Goal: Task Accomplishment & Management: Manage account settings

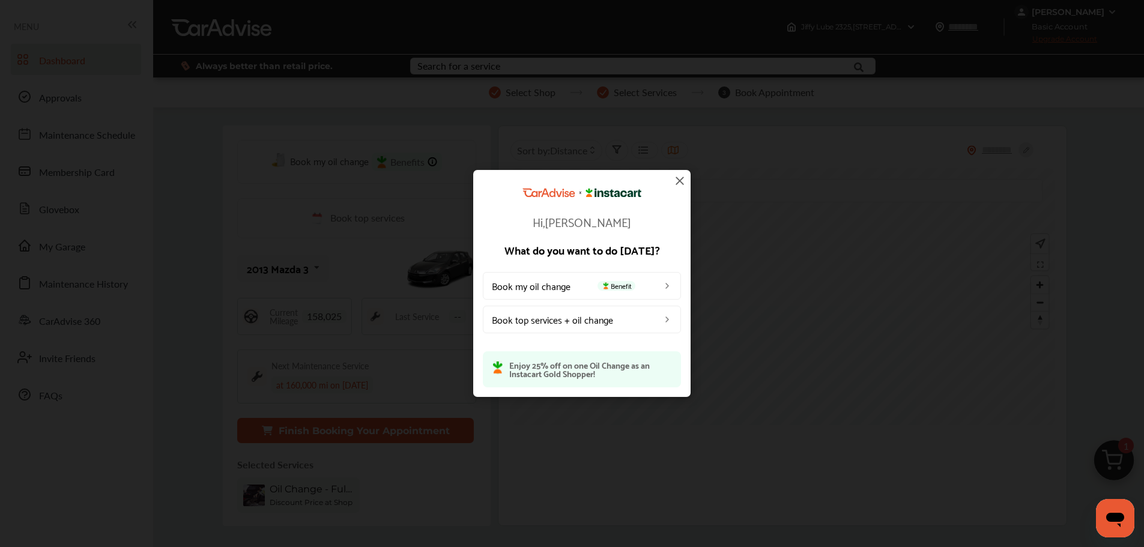
click at [681, 180] on img at bounding box center [680, 181] width 14 height 14
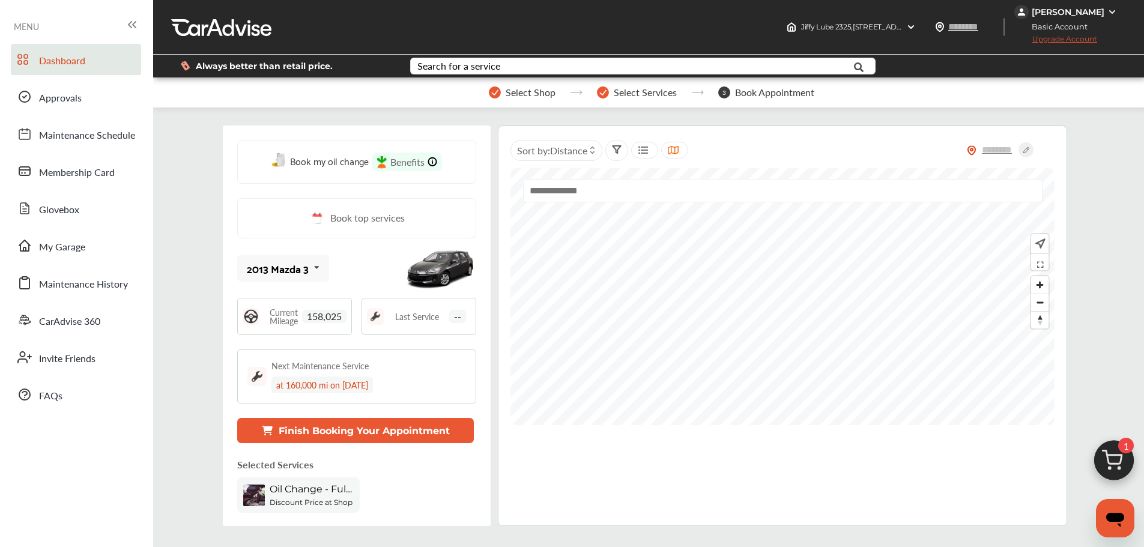
click at [1047, 3] on div "[PERSON_NAME] Basic Account Upgrade Account" at bounding box center [1079, 27] width 130 height 54
click at [1048, 14] on div "[PERSON_NAME]" at bounding box center [1068, 12] width 73 height 11
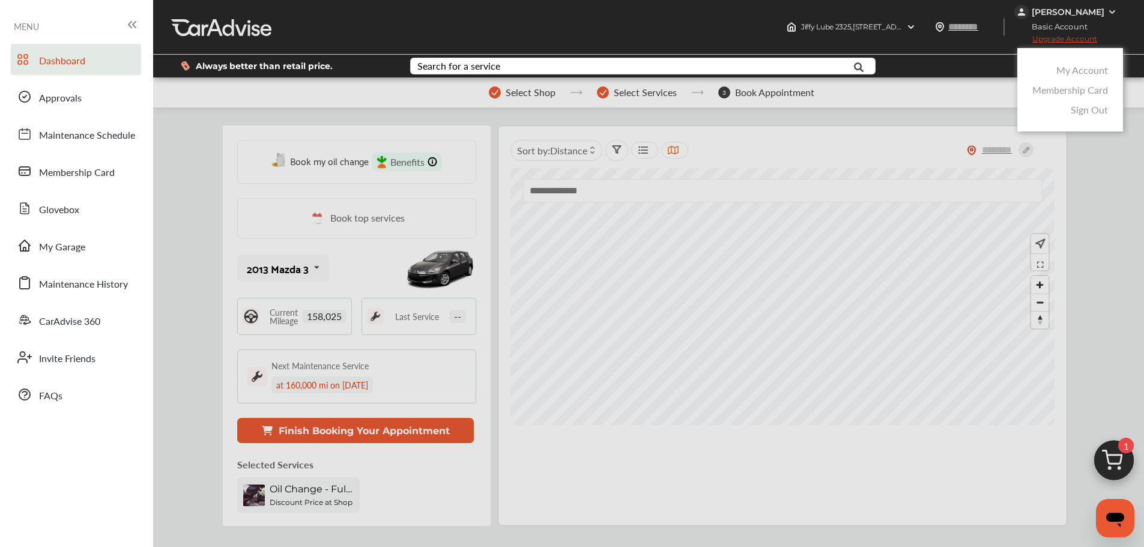
click at [1060, 74] on link "My Account" at bounding box center [1083, 70] width 52 height 14
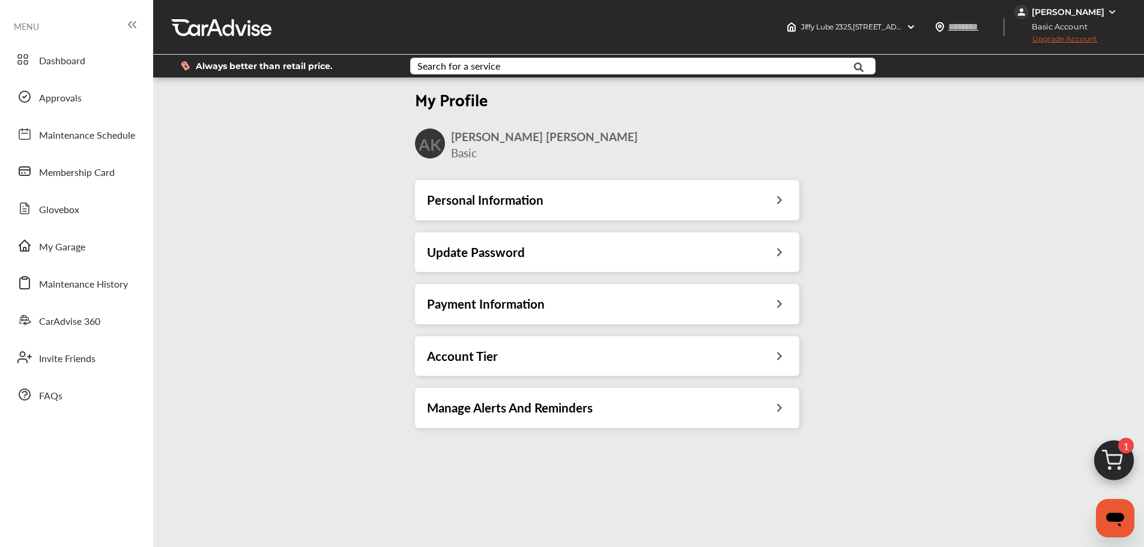
click at [476, 249] on h3 "Update Password" at bounding box center [476, 252] width 98 height 16
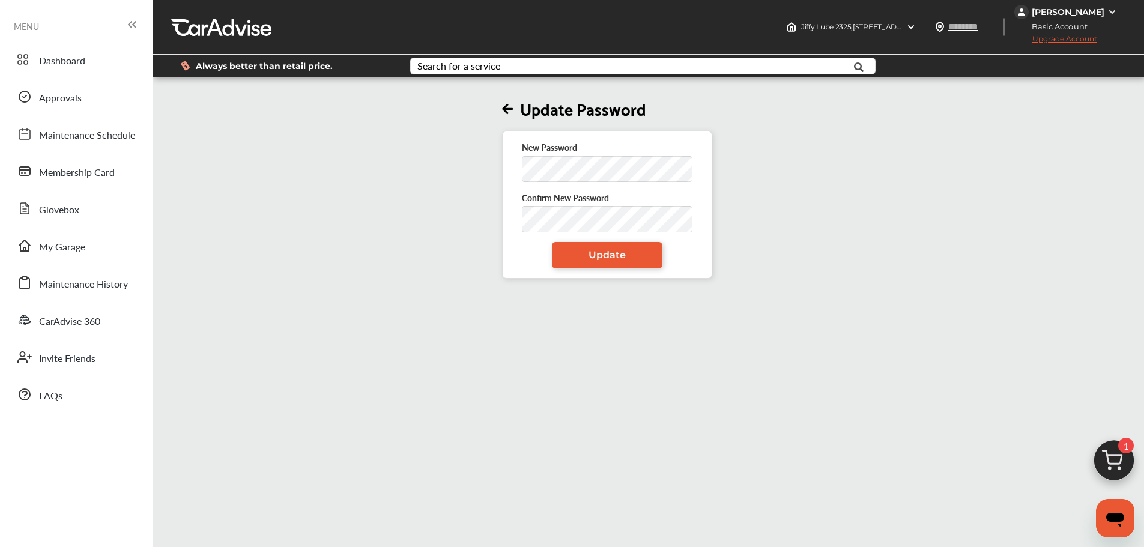
click at [536, 202] on span "Confirm New Password" at bounding box center [565, 198] width 87 height 12
click at [560, 256] on link "Update" at bounding box center [607, 255] width 111 height 26
